Goal: Ask a question

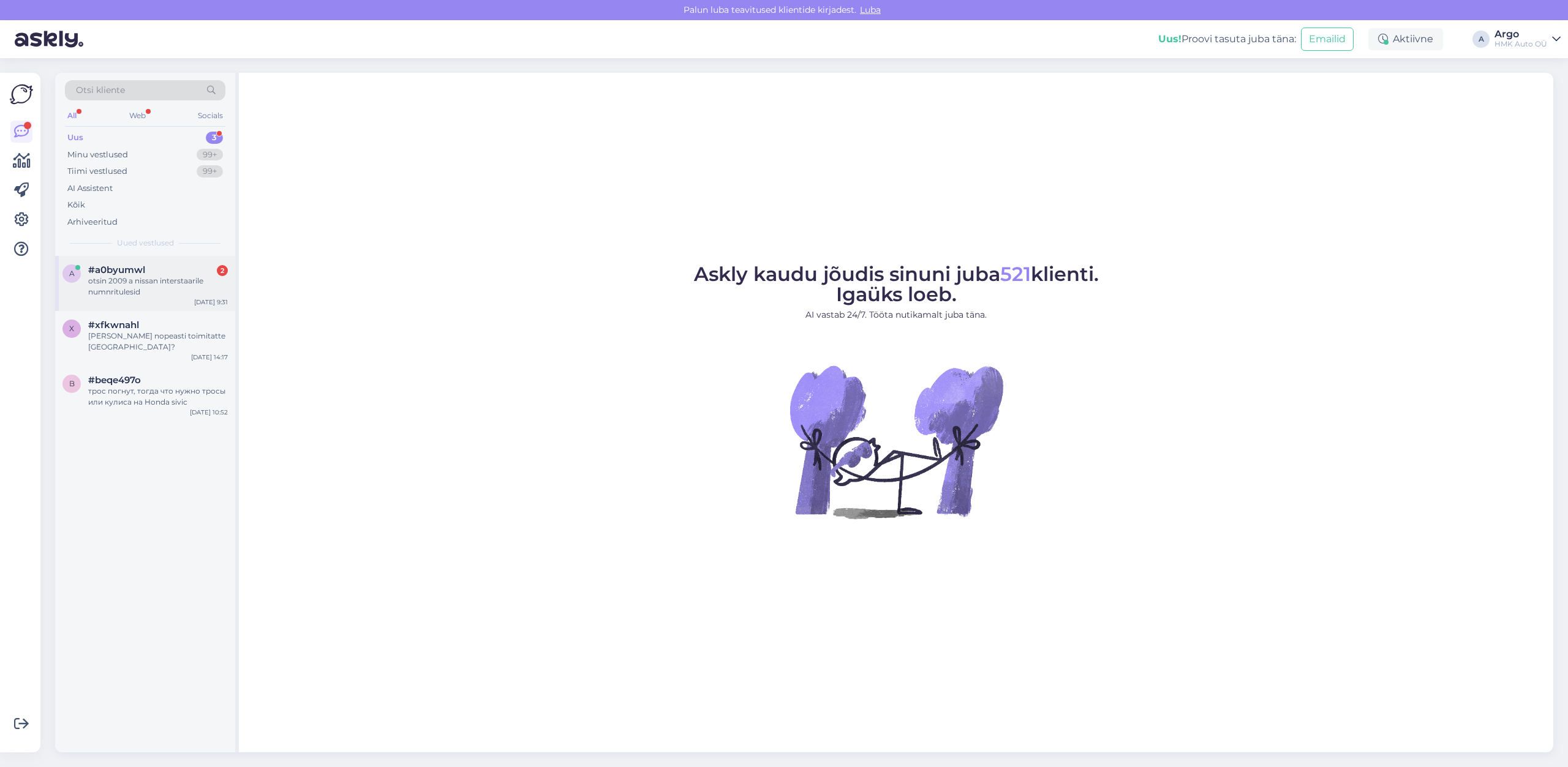
click at [145, 289] on div "otsin 2009 a nissan interstaarile numnritulesid" at bounding box center [158, 286] width 140 height 22
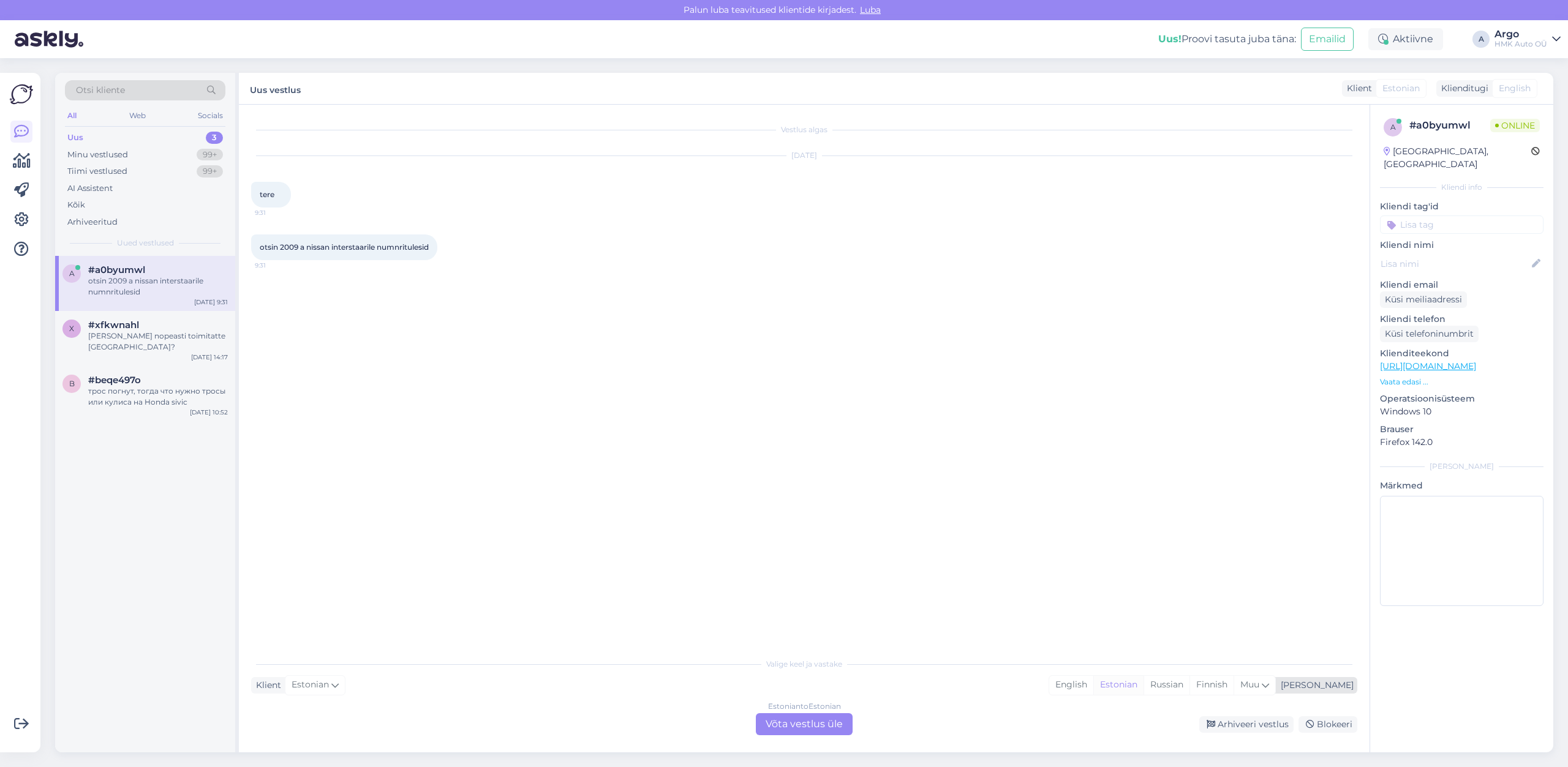
click at [1144, 684] on div "Estonian" at bounding box center [1119, 685] width 50 height 19
click at [804, 722] on div "Estonian to Estonian Võta vestlus üle" at bounding box center [804, 724] width 97 height 22
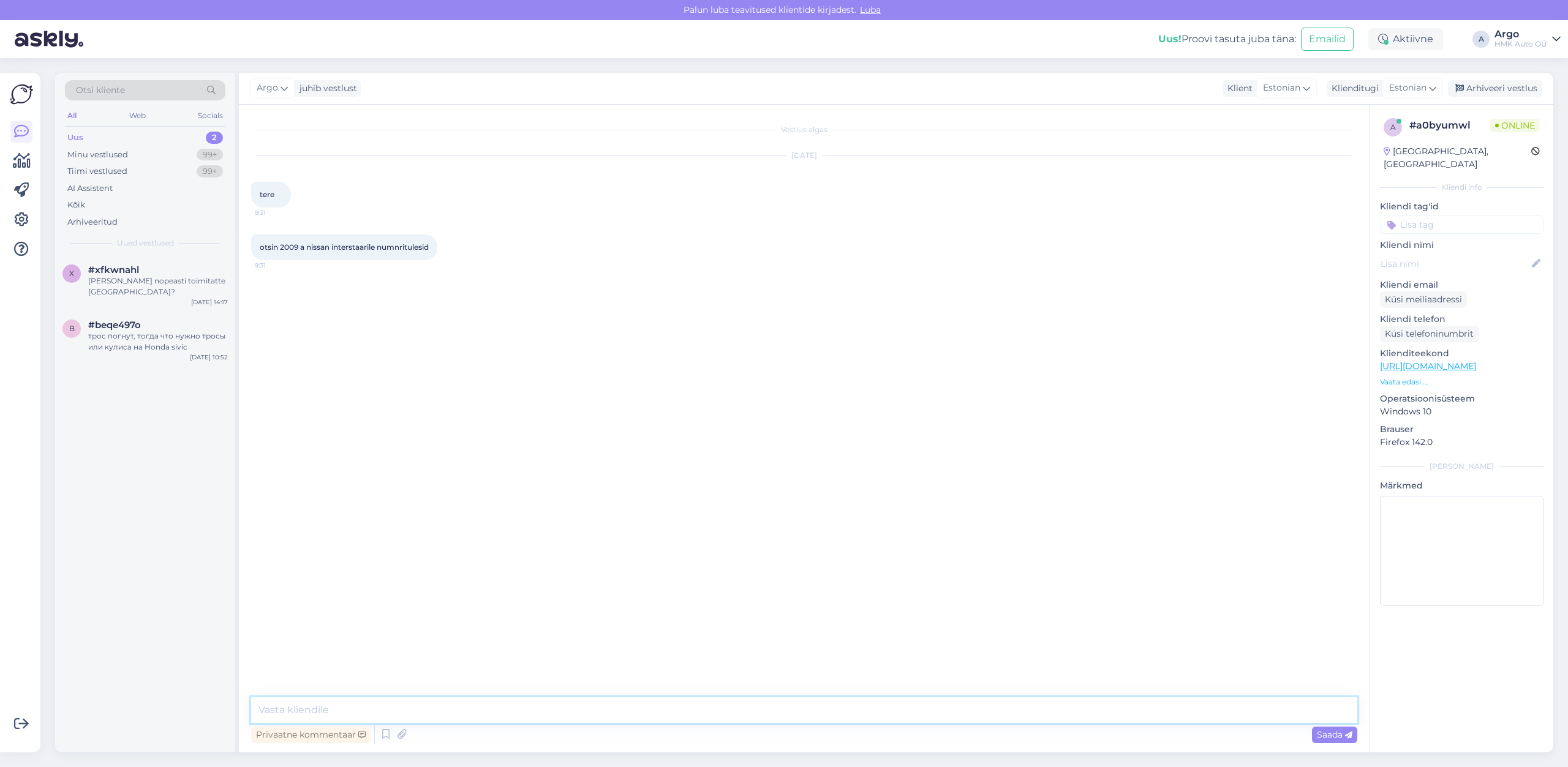
click at [296, 704] on textarea at bounding box center [805, 710] width 1106 height 26
type textarea "Tere, kas ustega või tagaluugiga?"
click at [1441, 361] on link "[URL][DOMAIN_NAME]" at bounding box center [1428, 366] width 96 height 11
click at [299, 708] on textarea at bounding box center [805, 710] width 1106 height 26
type textarea "P"
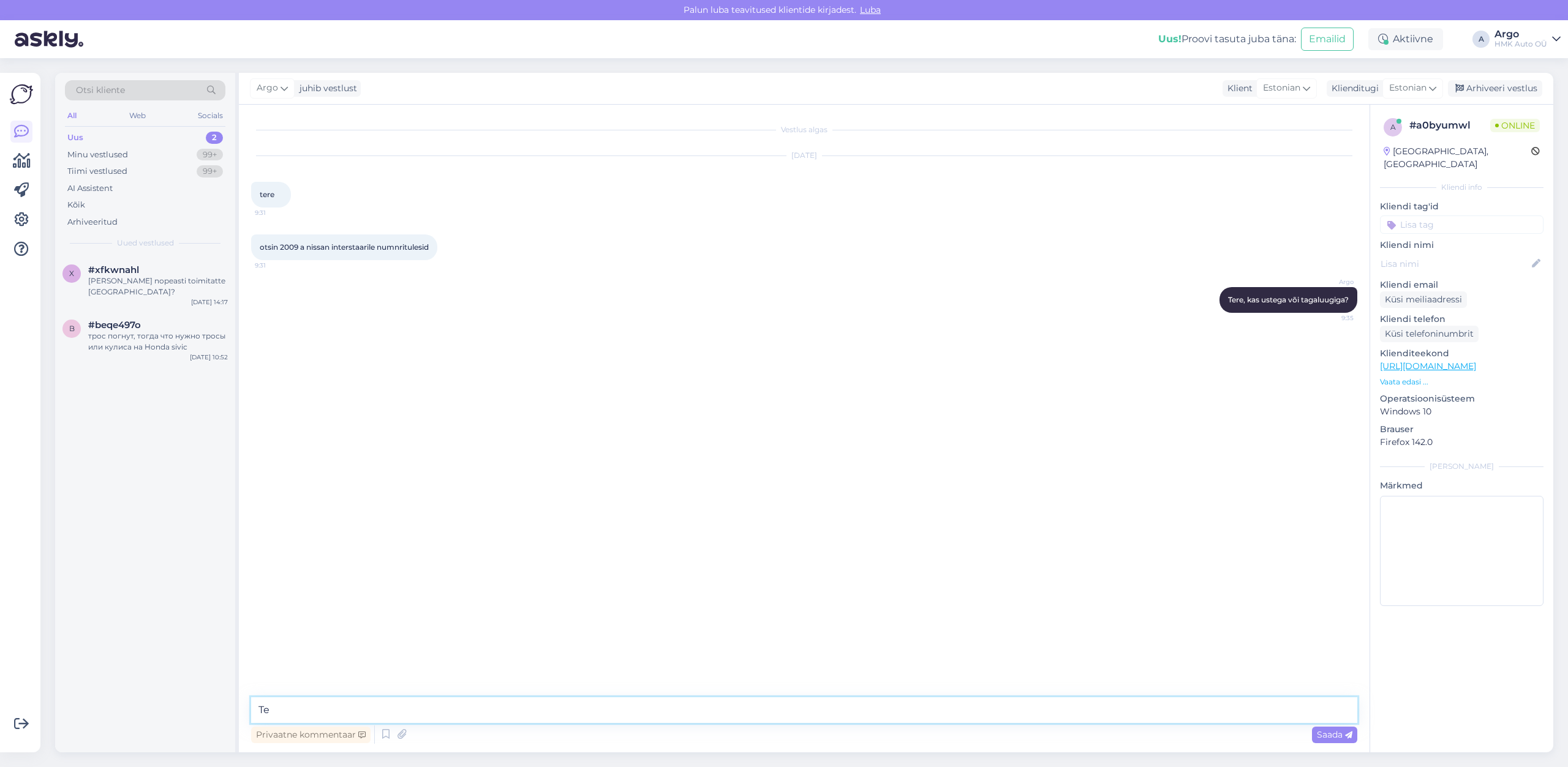
type textarea "T"
type textarea "Kas tegemist furgoon(ustega) või madelautoga? Ustega variandile numbrituli laos…"
